Goal: Transaction & Acquisition: Download file/media

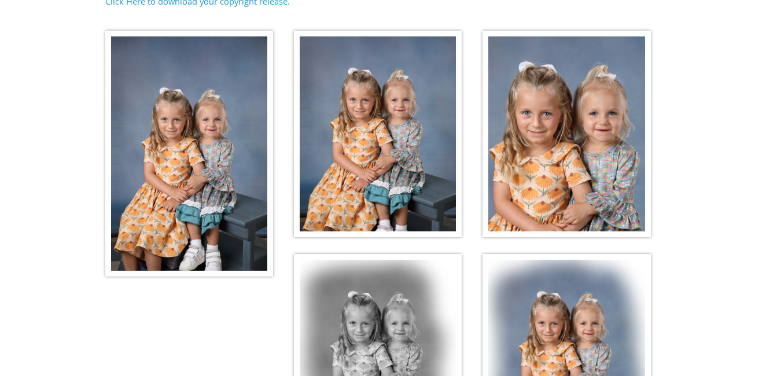
scroll to position [195, 0]
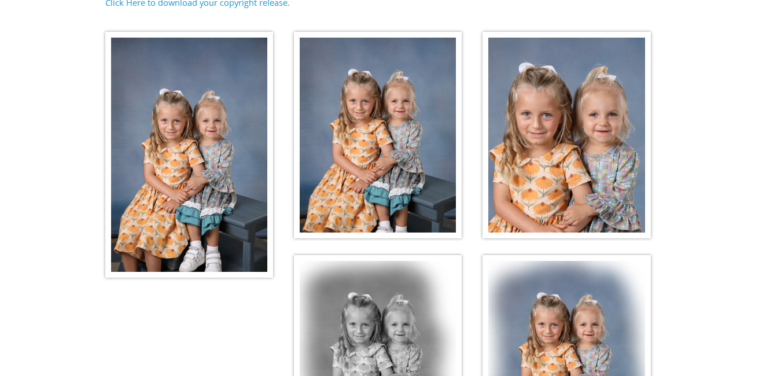
click at [588, 161] on img at bounding box center [566, 135] width 168 height 207
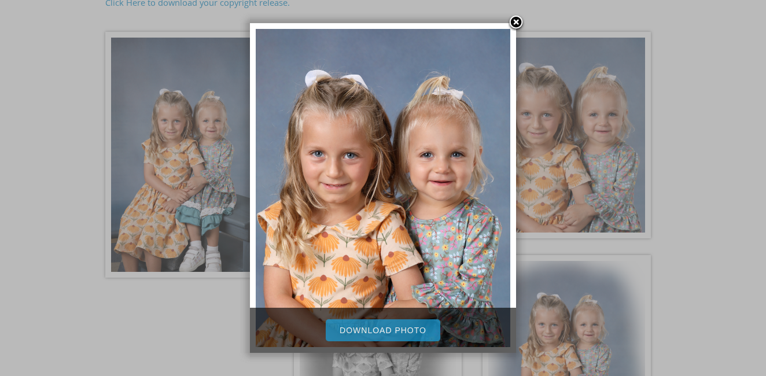
click at [399, 337] on link "Download Photo" at bounding box center [383, 330] width 115 height 22
click at [516, 19] on link at bounding box center [515, 22] width 17 height 17
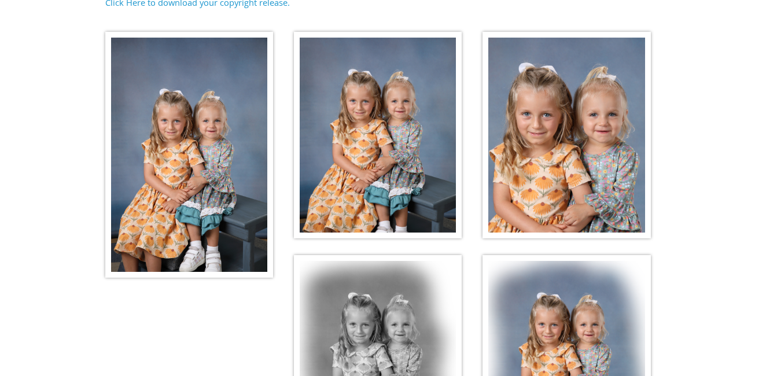
click at [408, 112] on img at bounding box center [378, 135] width 168 height 207
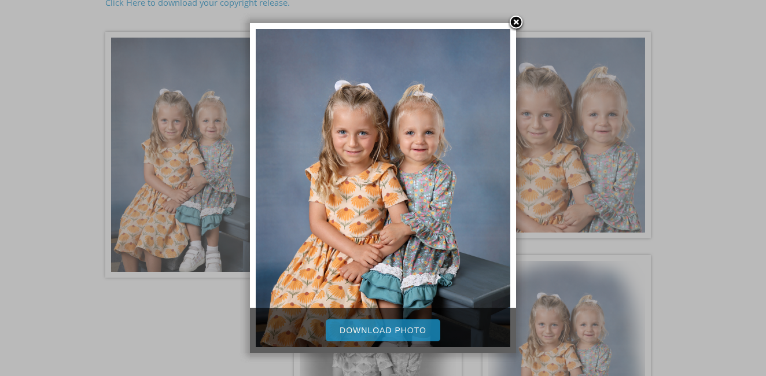
click at [394, 329] on link "Download Photo" at bounding box center [383, 330] width 115 height 22
click at [726, 58] on div at bounding box center [383, 209] width 766 height 808
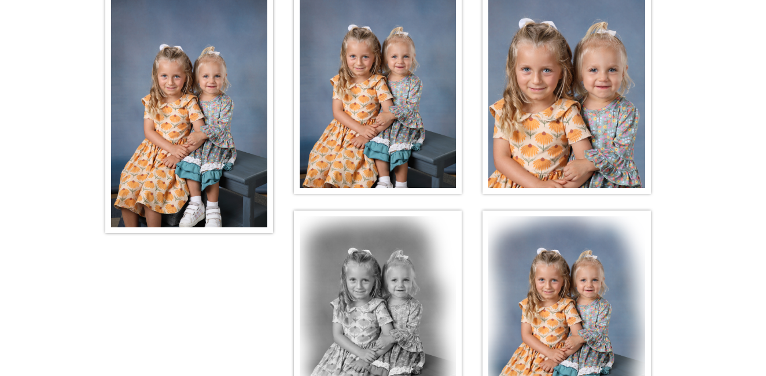
scroll to position [206, 0]
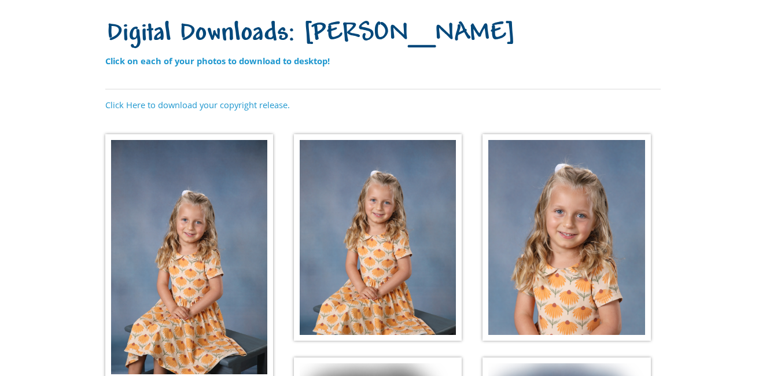
scroll to position [113, 0]
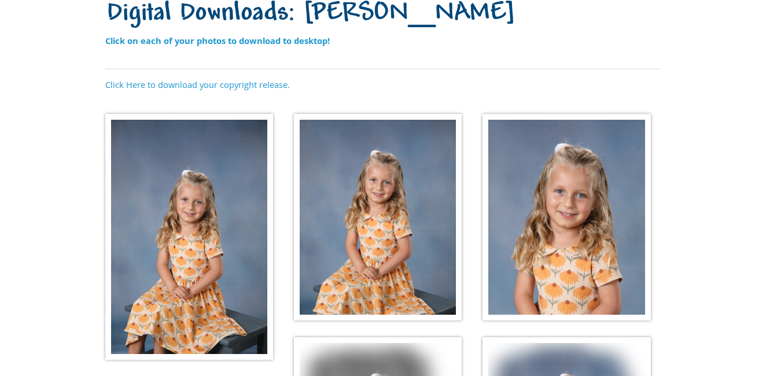
click at [559, 199] on img at bounding box center [566, 217] width 168 height 207
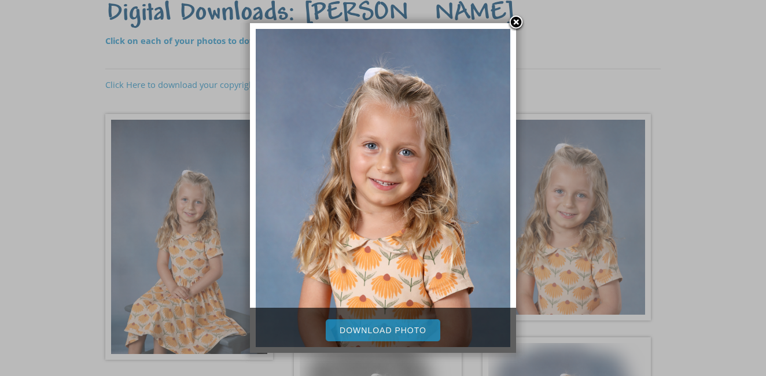
click at [415, 331] on link "Download Photo" at bounding box center [383, 330] width 115 height 22
click at [513, 21] on link at bounding box center [515, 22] width 17 height 17
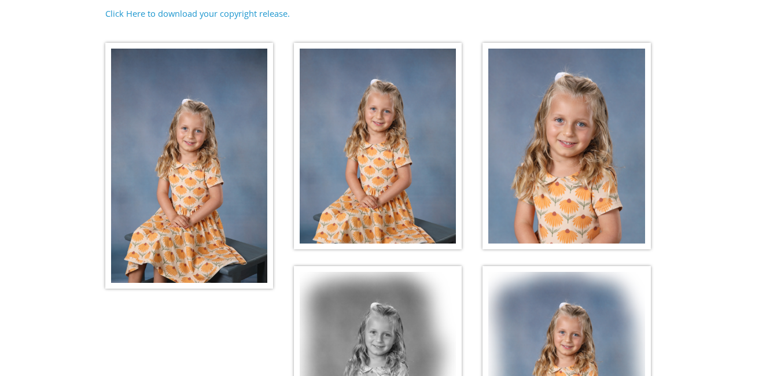
scroll to position [183, 0]
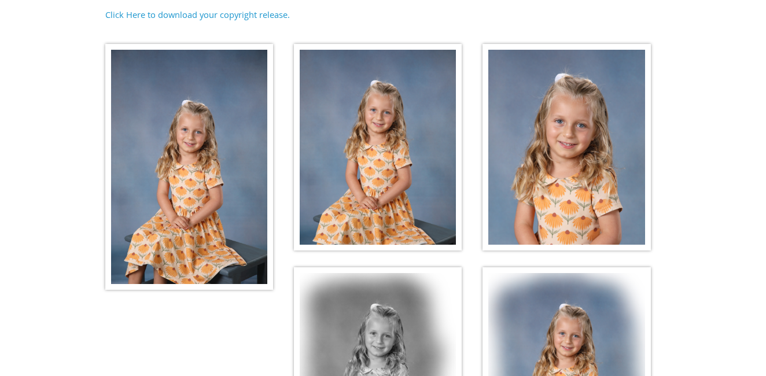
click at [423, 172] on img at bounding box center [378, 147] width 168 height 207
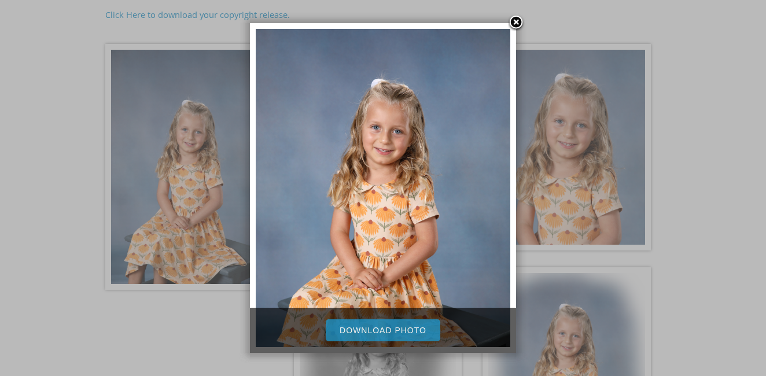
click at [391, 330] on link "Download Photo" at bounding box center [383, 330] width 115 height 22
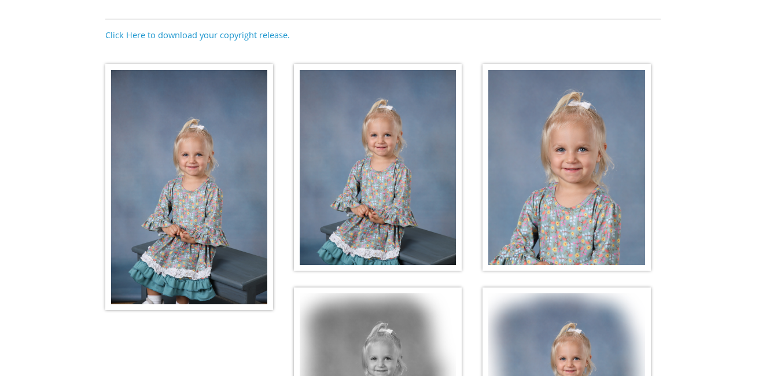
scroll to position [153, 0]
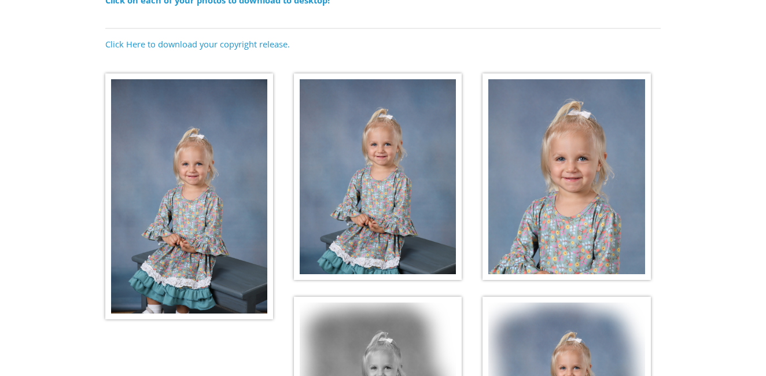
click at [416, 211] on img at bounding box center [378, 176] width 168 height 207
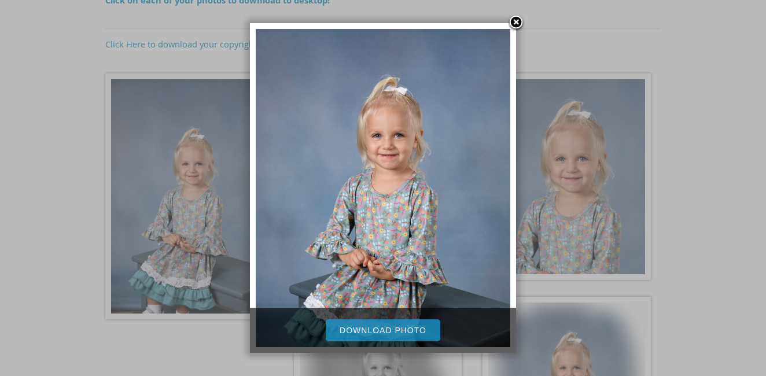
click at [399, 330] on link "Download Photo" at bounding box center [383, 330] width 115 height 22
click at [586, 131] on div at bounding box center [383, 251] width 766 height 808
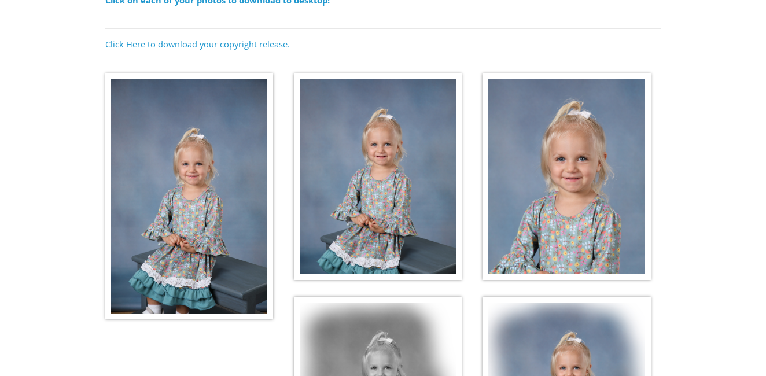
click at [583, 140] on img at bounding box center [566, 176] width 168 height 207
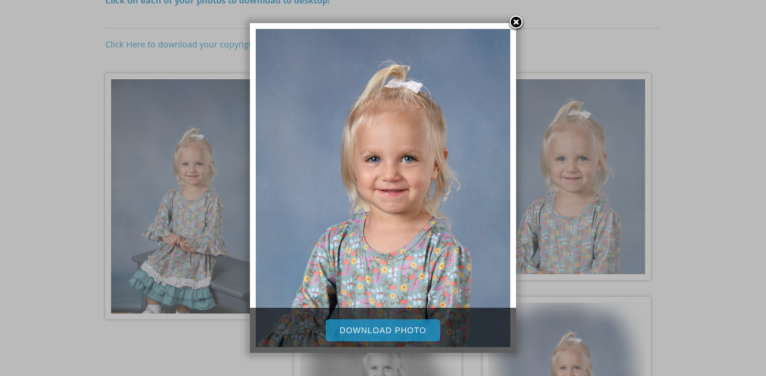
click at [423, 326] on link "Download Photo" at bounding box center [383, 330] width 115 height 22
click at [515, 19] on link at bounding box center [515, 22] width 17 height 17
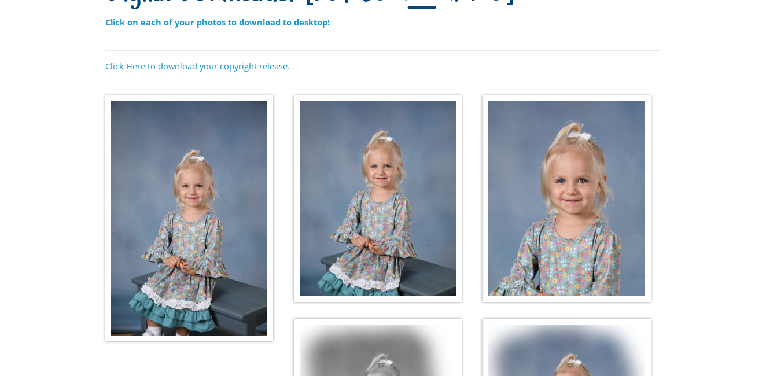
scroll to position [0, 0]
